Goal: Task Accomplishment & Management: Use online tool/utility

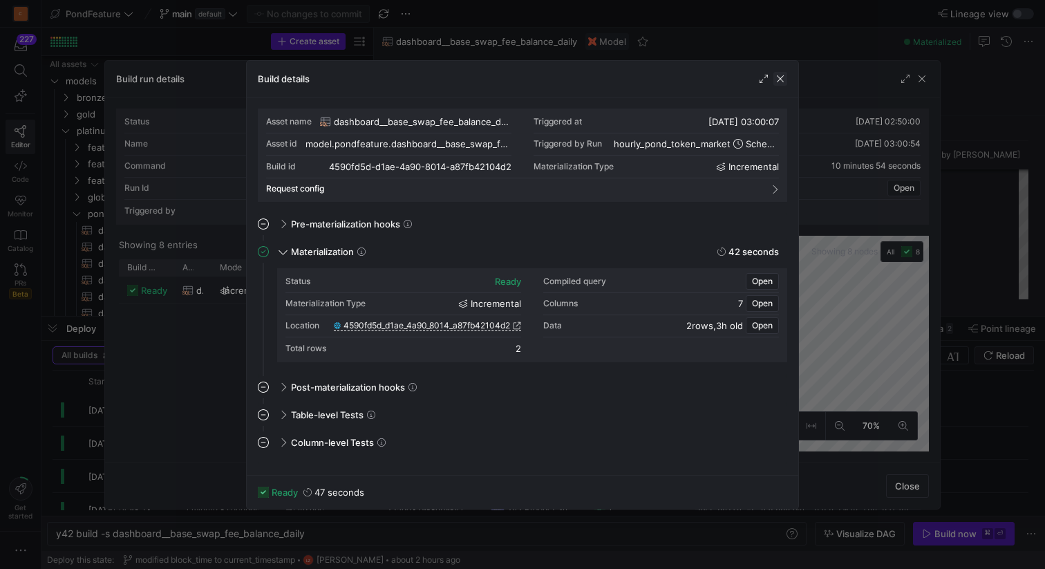
scroll to position [124, 0]
click at [782, 79] on span "button" at bounding box center [780, 79] width 14 height 14
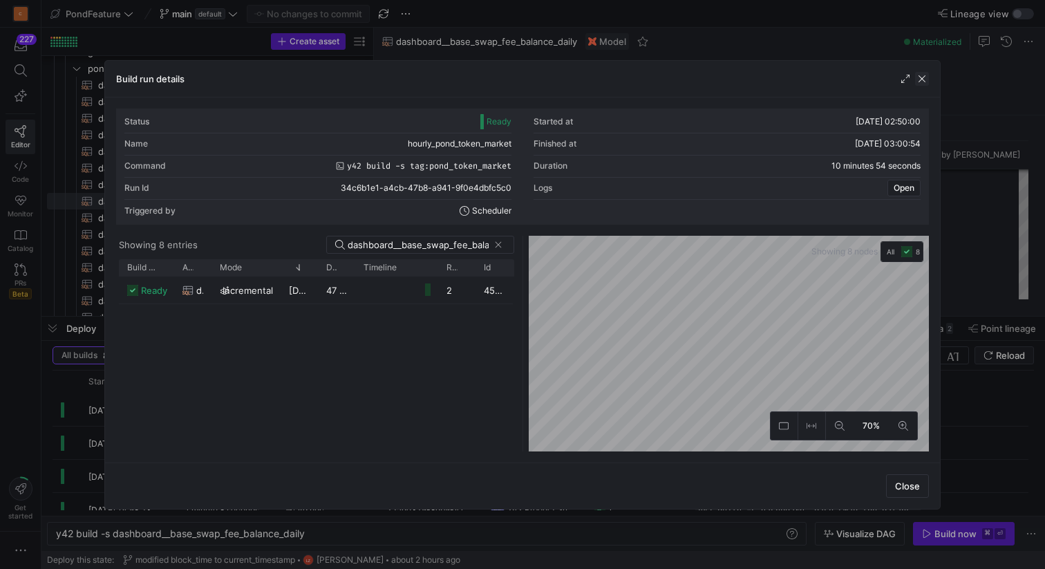
click at [923, 77] on span "button" at bounding box center [922, 79] width 14 height 14
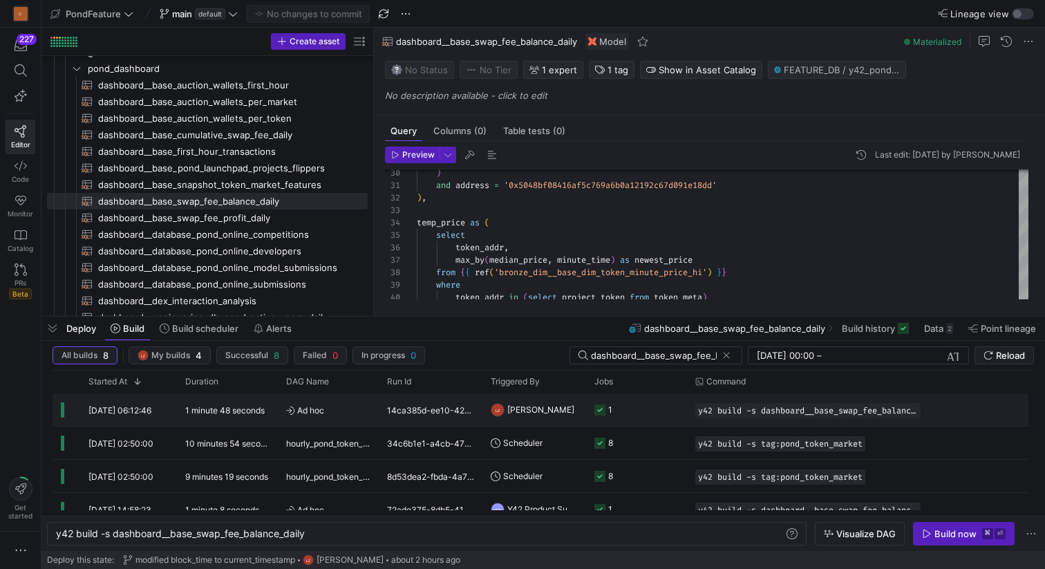
click at [240, 406] on y42-duration "1 minute 48 seconds" at bounding box center [224, 410] width 79 height 10
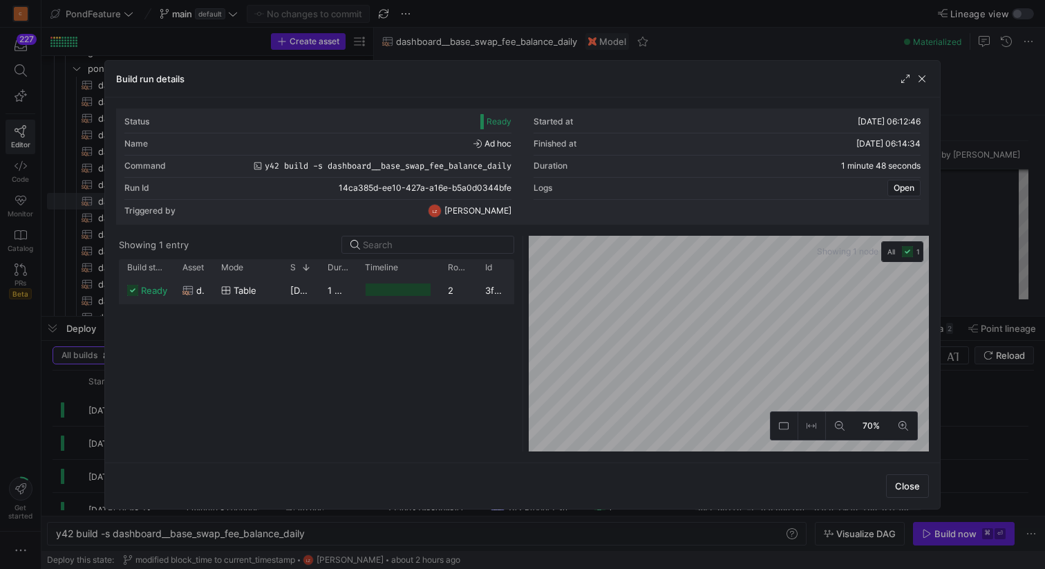
click at [361, 285] on div at bounding box center [398, 289] width 83 height 27
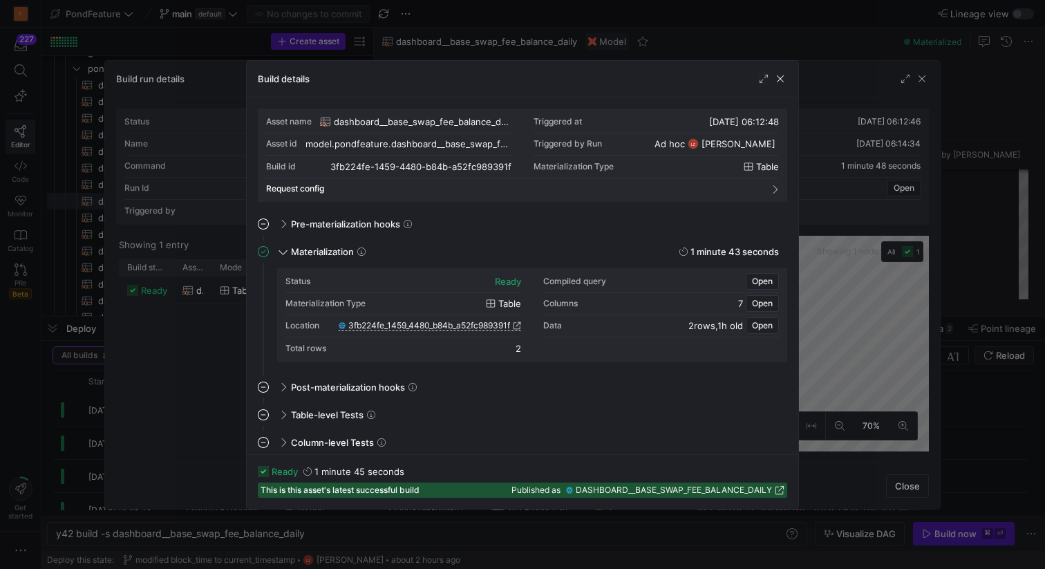
click at [458, 324] on span "3fb224fe_1459_4480_b84b_a52fc989391f" at bounding box center [429, 326] width 162 height 10
click at [789, 76] on div "Build details" at bounding box center [523, 79] width 552 height 37
click at [779, 79] on span "button" at bounding box center [780, 79] width 14 height 14
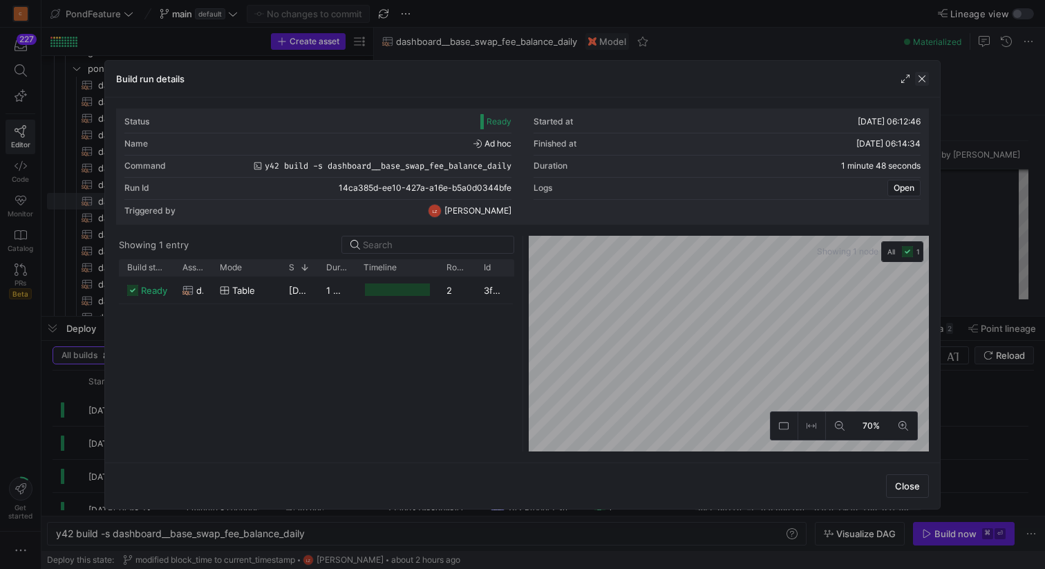
click at [921, 82] on span "button" at bounding box center [922, 79] width 14 height 14
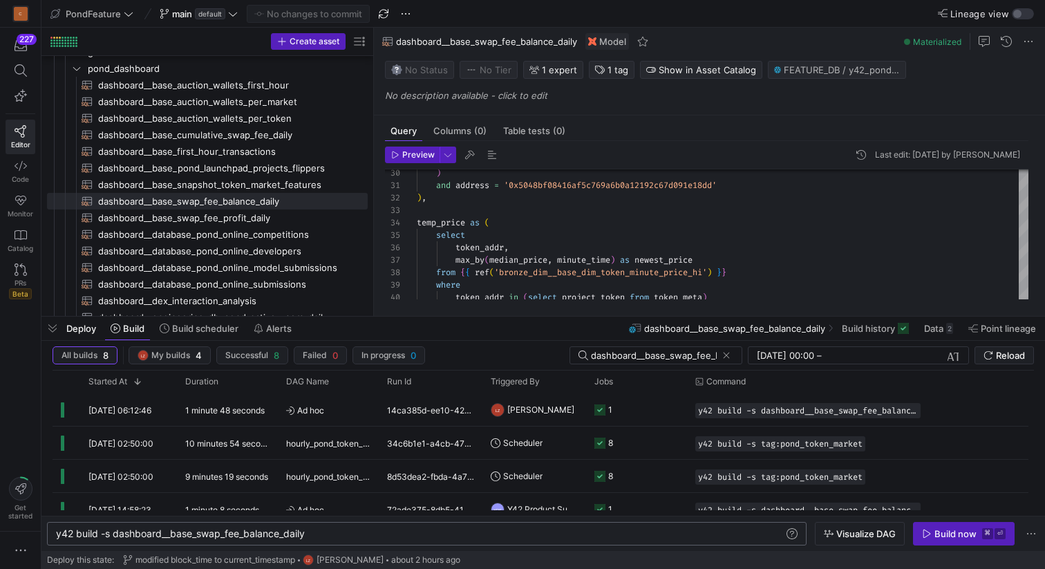
scroll to position [0, 250]
click at [337, 532] on div "y42 build -s dashboard__base_swap_fee_balance_dail y" at bounding box center [420, 533] width 728 height 11
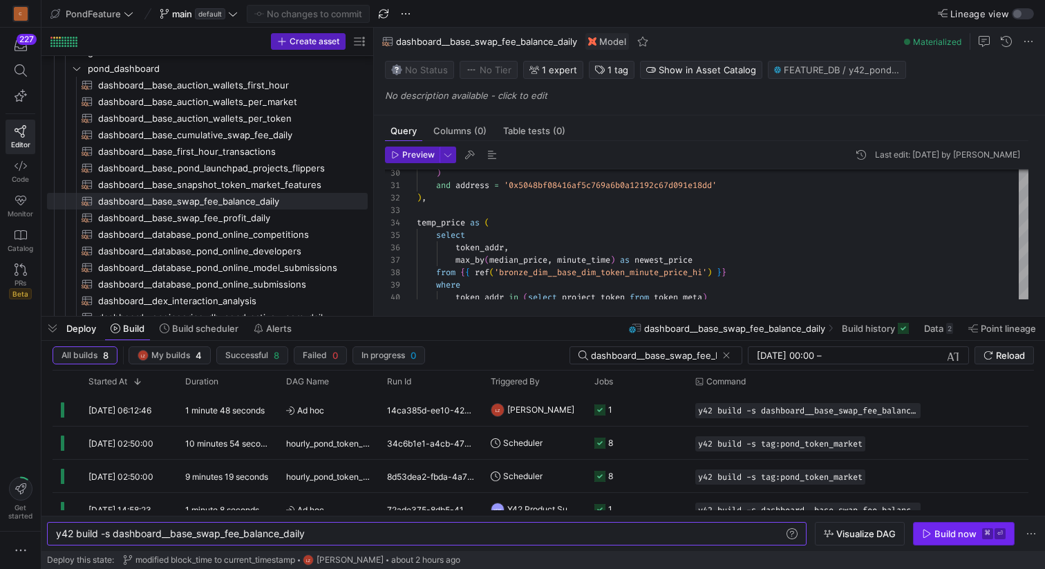
click at [941, 531] on div "Build now" at bounding box center [956, 533] width 42 height 11
